Goal: Download file/media

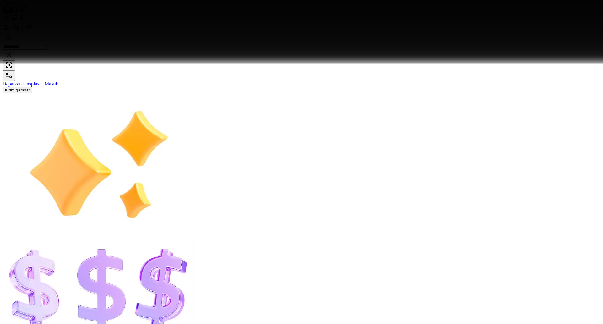
scroll to position [15590, 0]
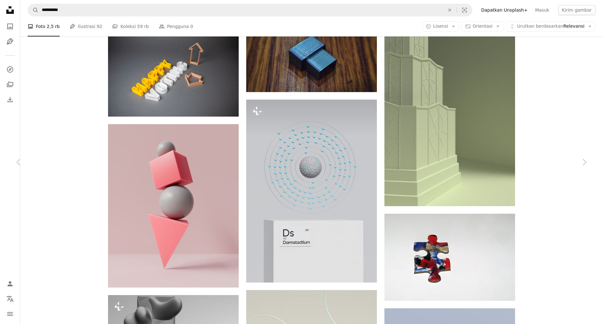
scroll to position [15590, 0]
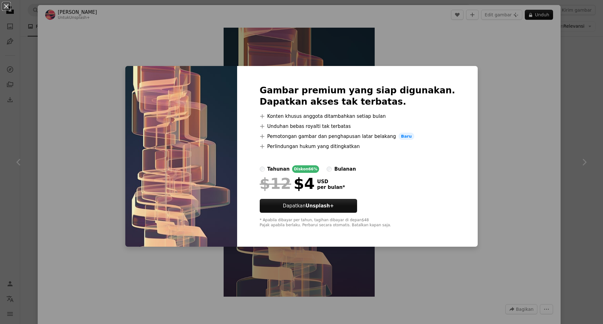
click at [514, 69] on div "An X shape Gambar premium yang siap digunakan. Dapatkan akses tak terbatas. A p…" at bounding box center [301, 162] width 603 height 324
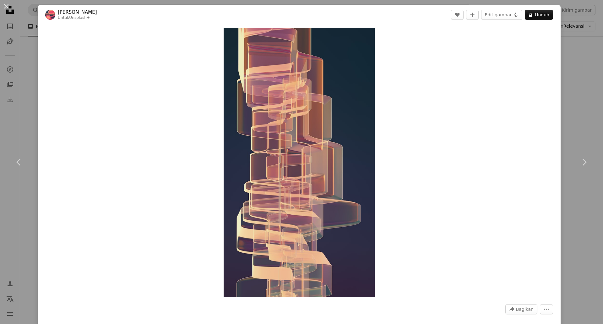
click at [569, 59] on div "An X shape Chevron left Chevron right [PERSON_NAME] Untuk Unsplash+ A heart A p…" at bounding box center [301, 162] width 603 height 324
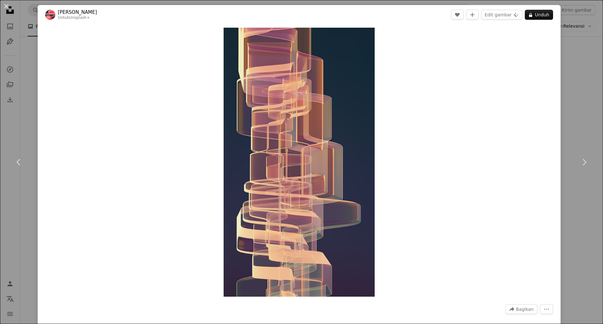
click at [487, 232] on div "Zoom in" at bounding box center [299, 161] width 523 height 275
click at [543, 311] on icon "More Actions" at bounding box center [546, 309] width 6 height 6
click at [525, 313] on dialog "An X shape Chevron left Chevron right [PERSON_NAME] Untuk Unsplash+ A heart A p…" at bounding box center [301, 162] width 603 height 324
click at [525, 310] on span "Bagikan" at bounding box center [525, 308] width 18 height 9
click at [518, 294] on div "A URL sharing icon (chains) Salin tautan" at bounding box center [505, 293] width 53 height 11
